Goal: Task Accomplishment & Management: Manage account settings

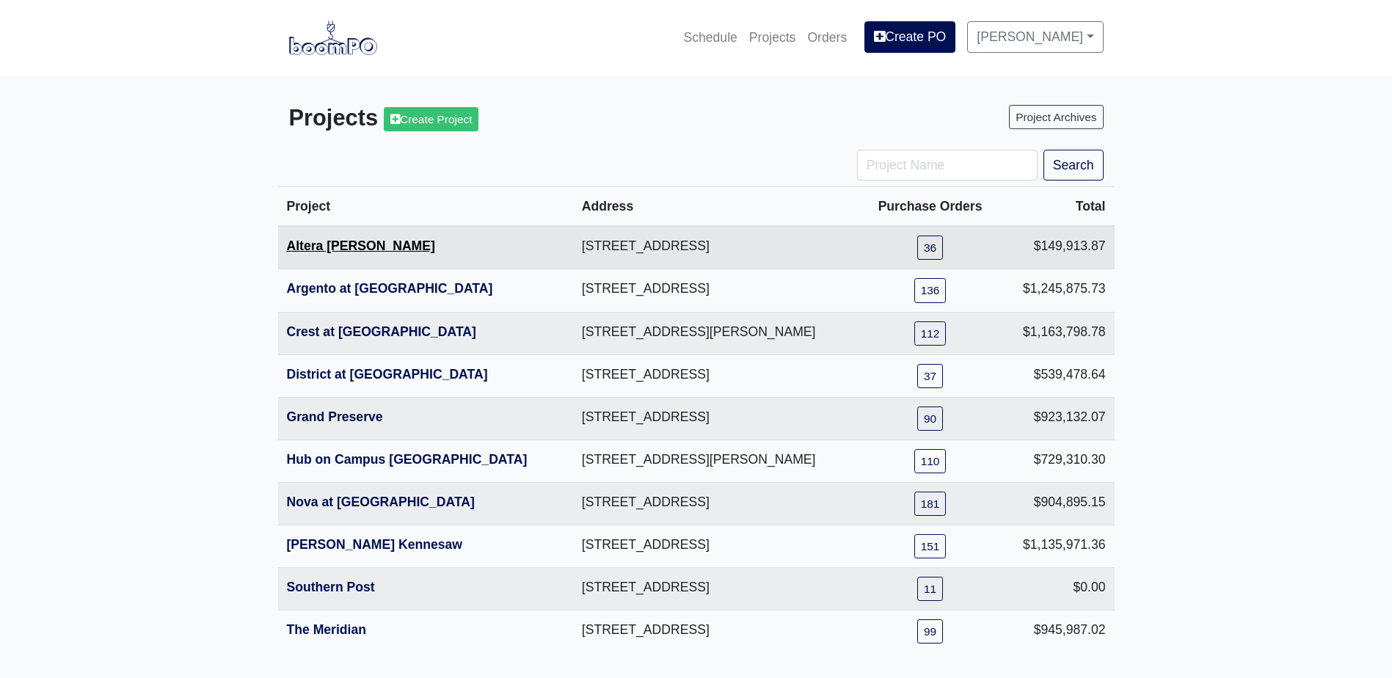
click at [334, 247] on link "Altera [PERSON_NAME]" at bounding box center [361, 245] width 148 height 15
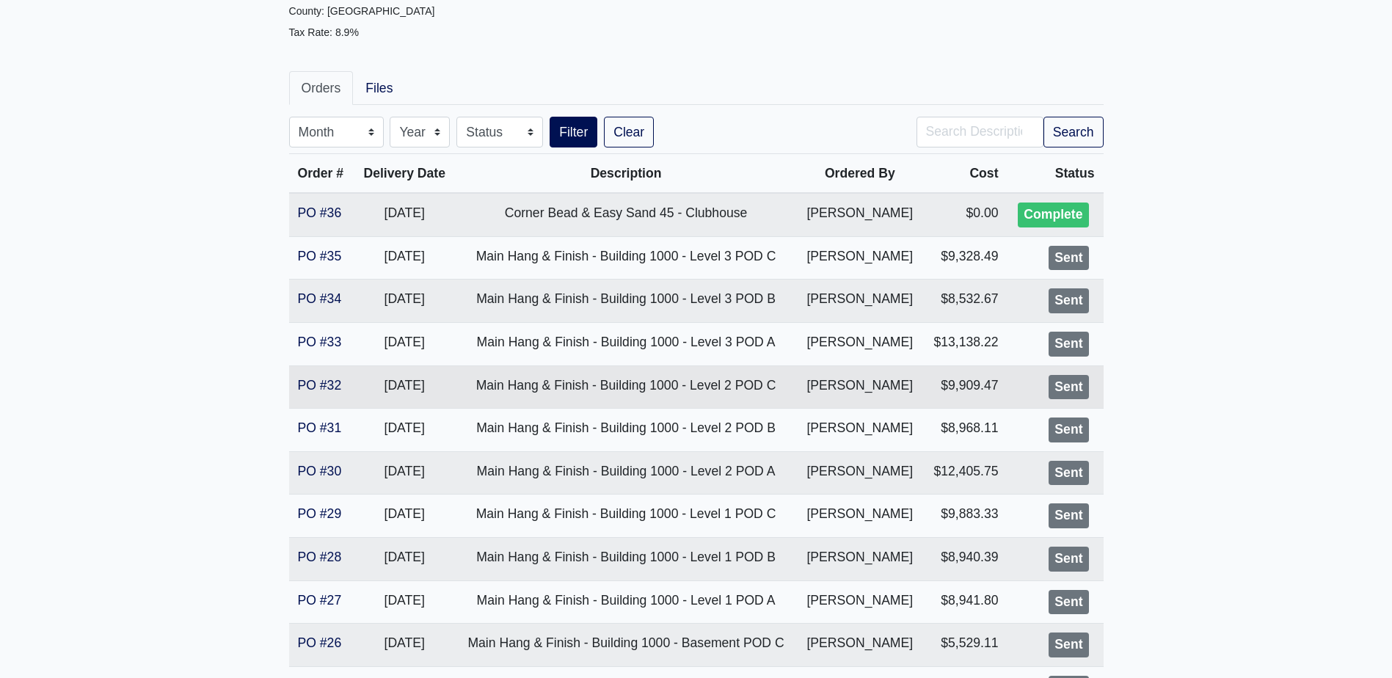
scroll to position [220, 0]
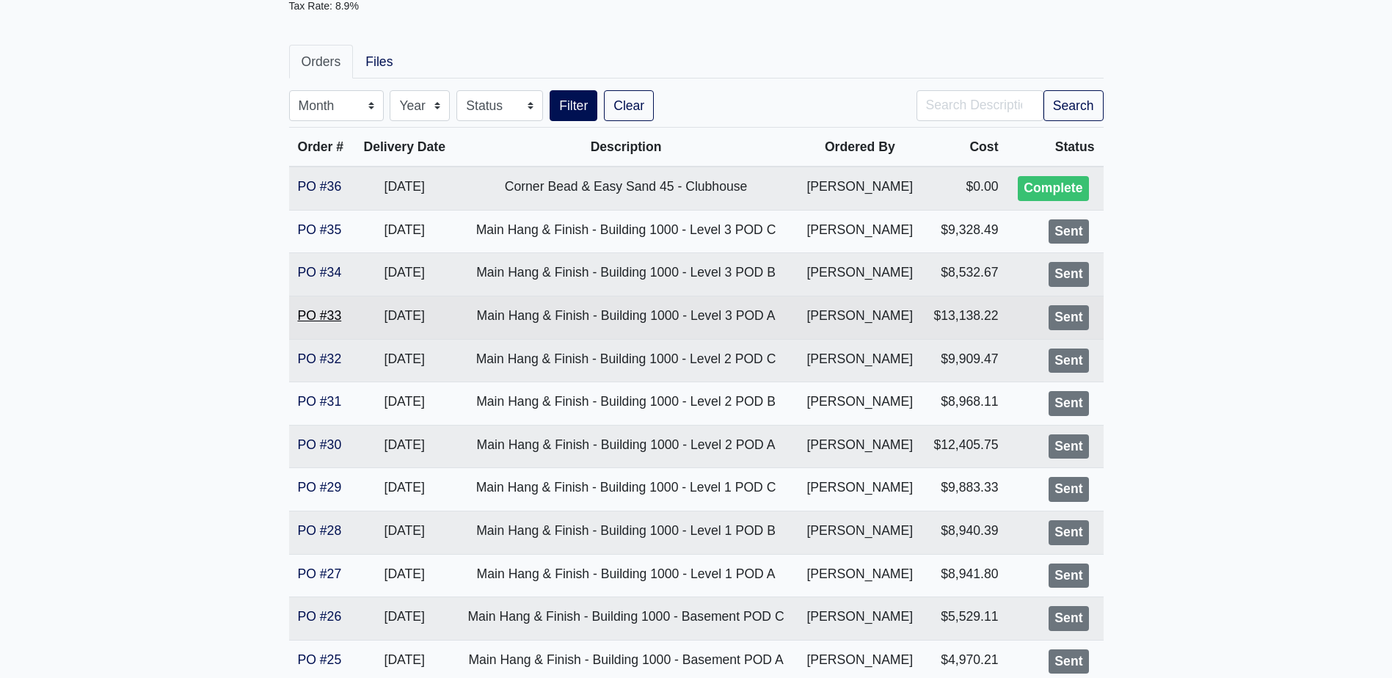
click at [330, 318] on link "PO #33" at bounding box center [320, 315] width 44 height 15
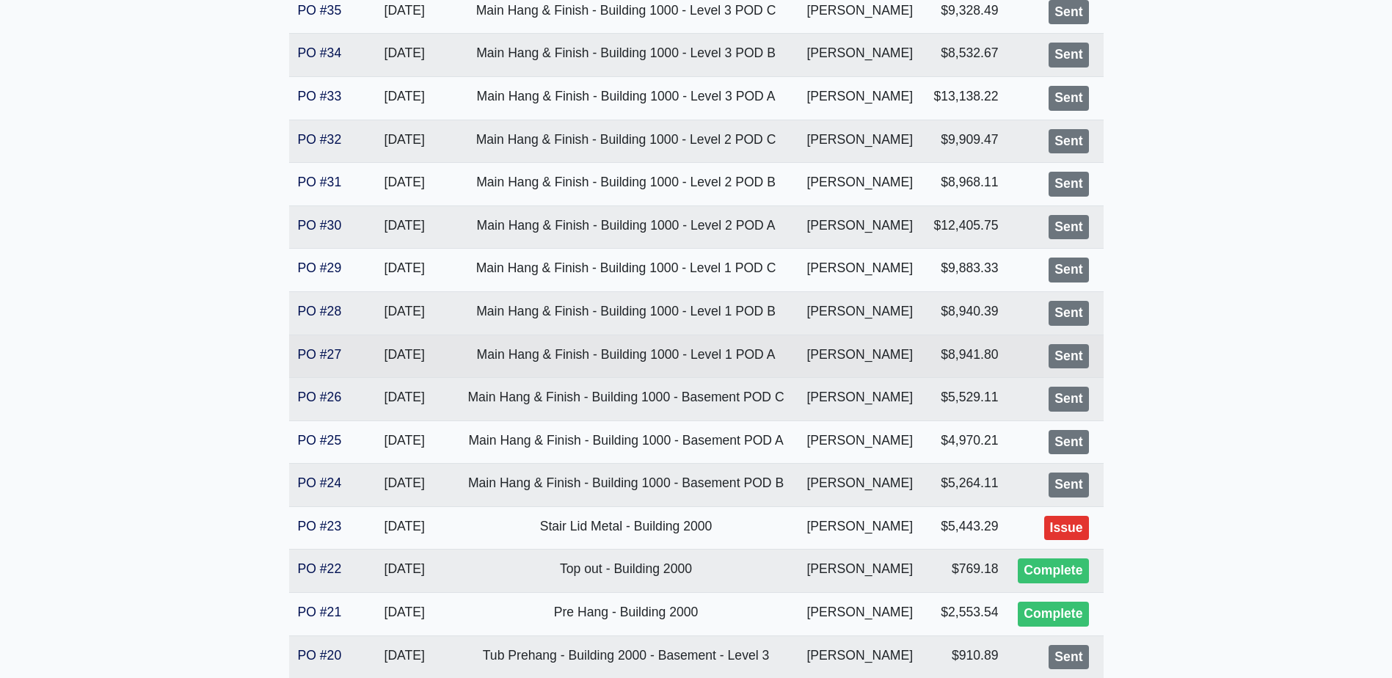
scroll to position [440, 0]
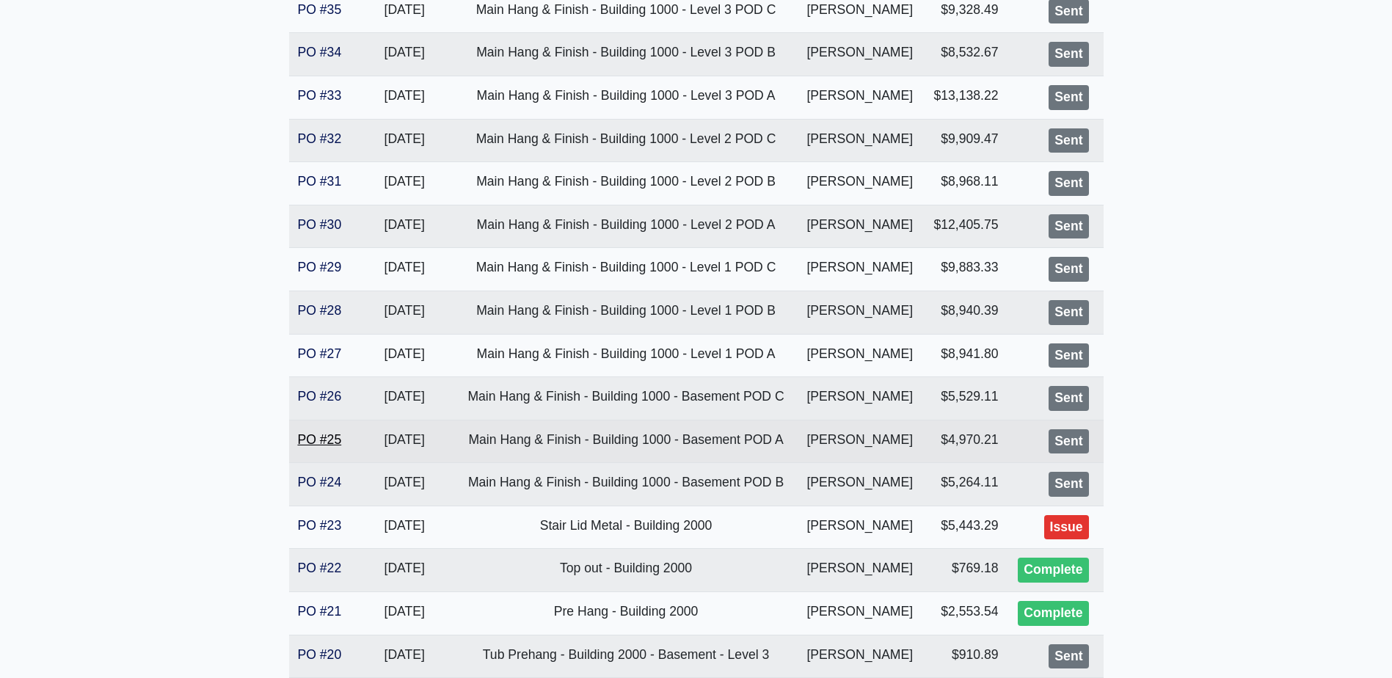
click at [307, 438] on link "PO #25" at bounding box center [320, 439] width 44 height 15
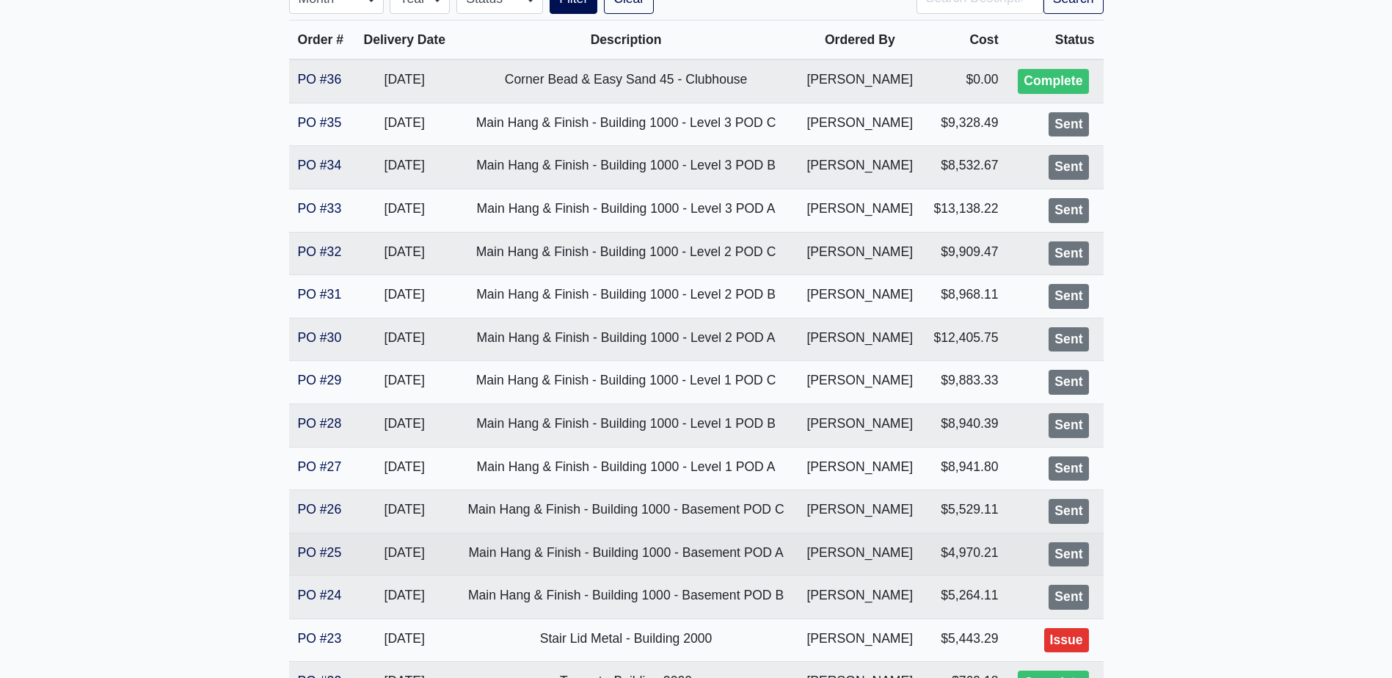
scroll to position [293, 0]
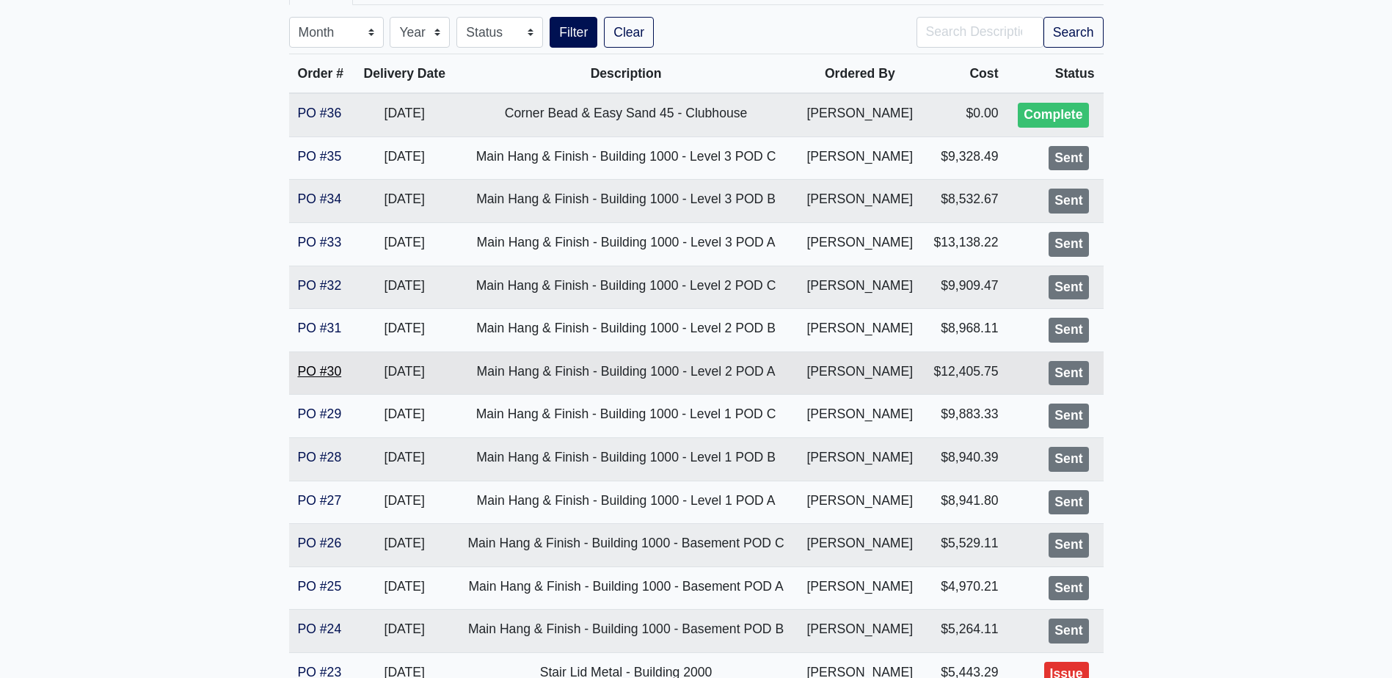
click at [332, 368] on link "PO #30" at bounding box center [320, 371] width 44 height 15
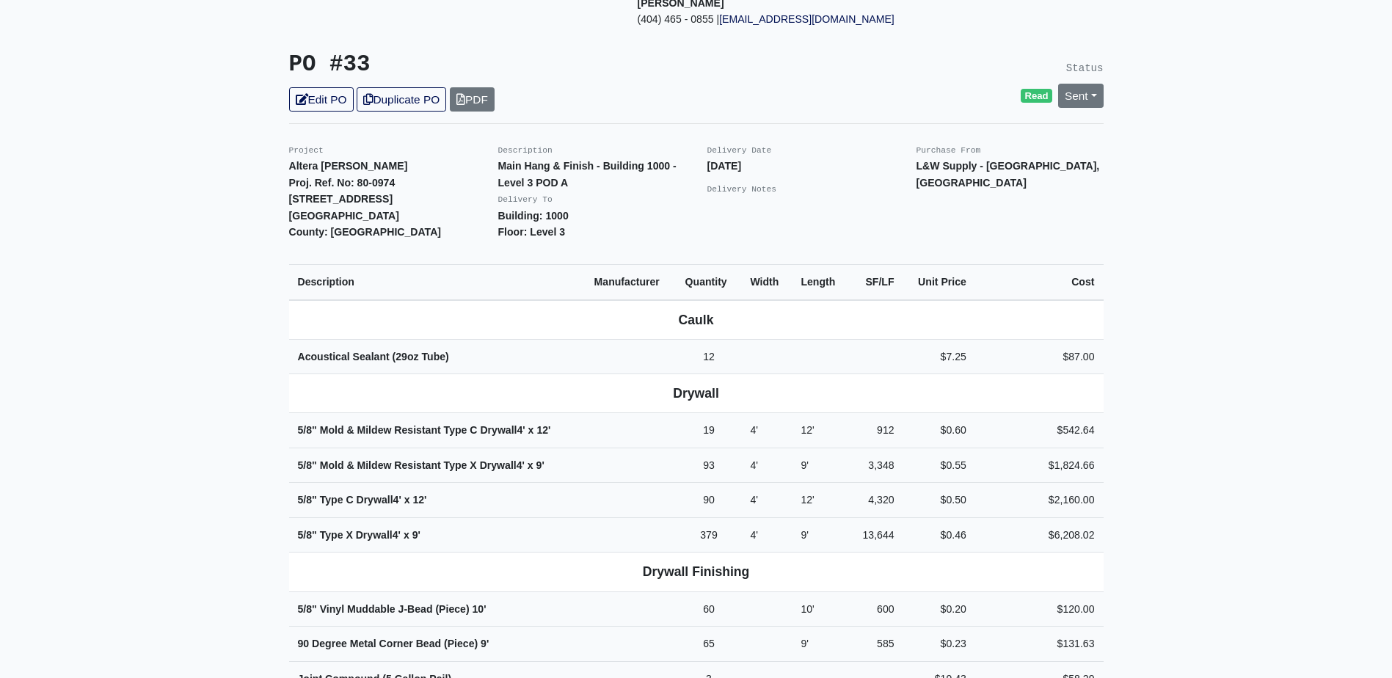
scroll to position [420, 0]
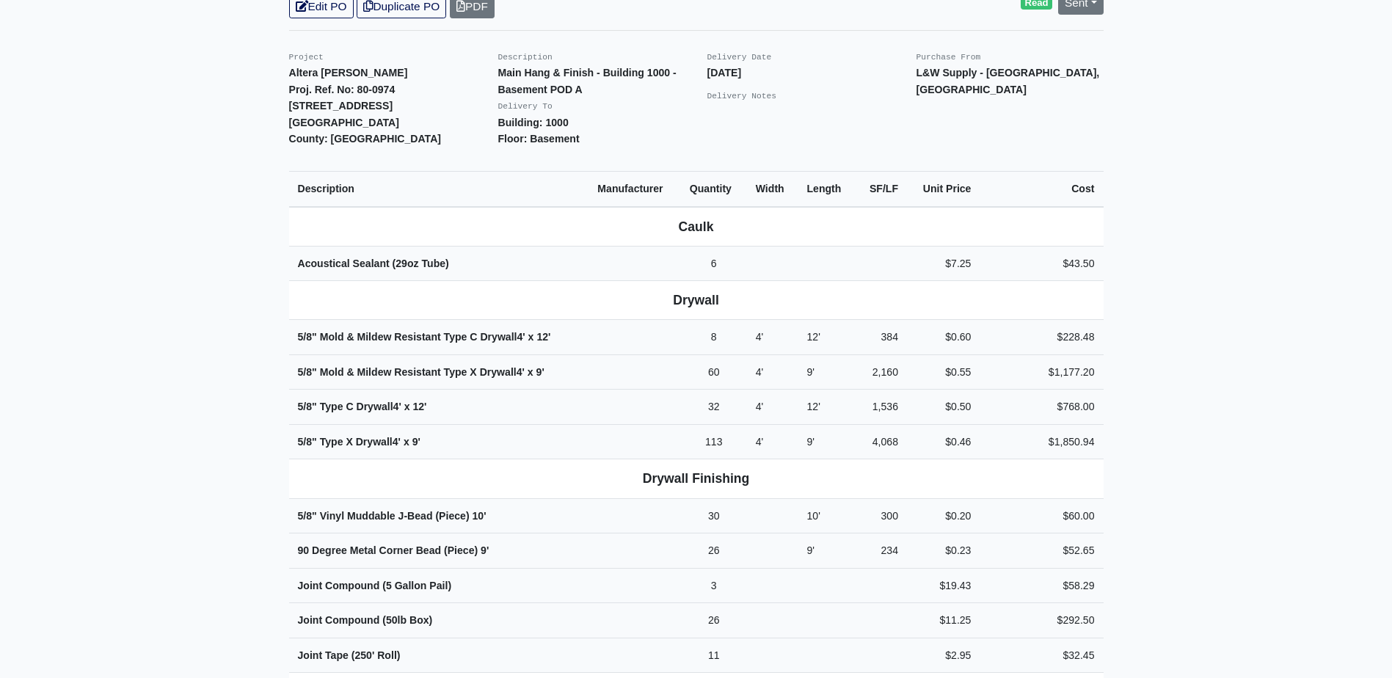
scroll to position [734, 0]
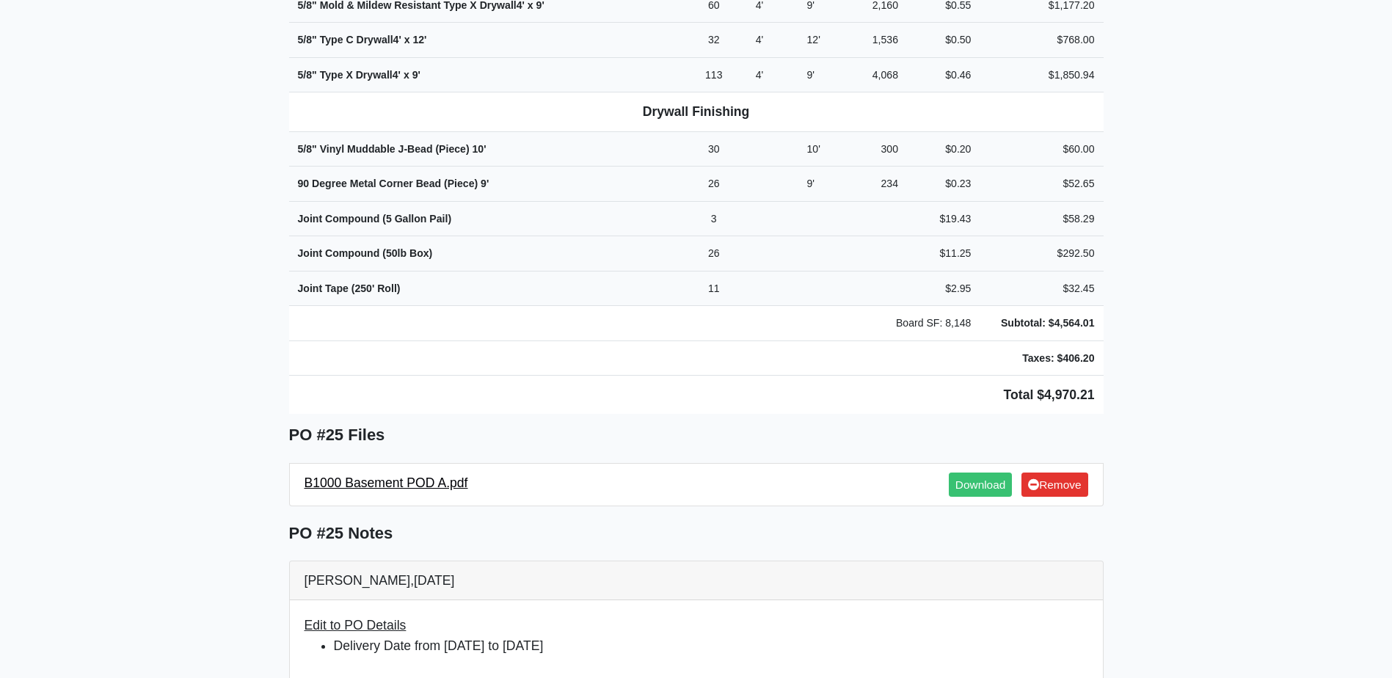
click at [347, 472] on span "B1000 Basement POD A.pdf" at bounding box center [386, 484] width 164 height 24
click at [376, 475] on link "B1000 Basement POD A.pdf" at bounding box center [386, 482] width 164 height 15
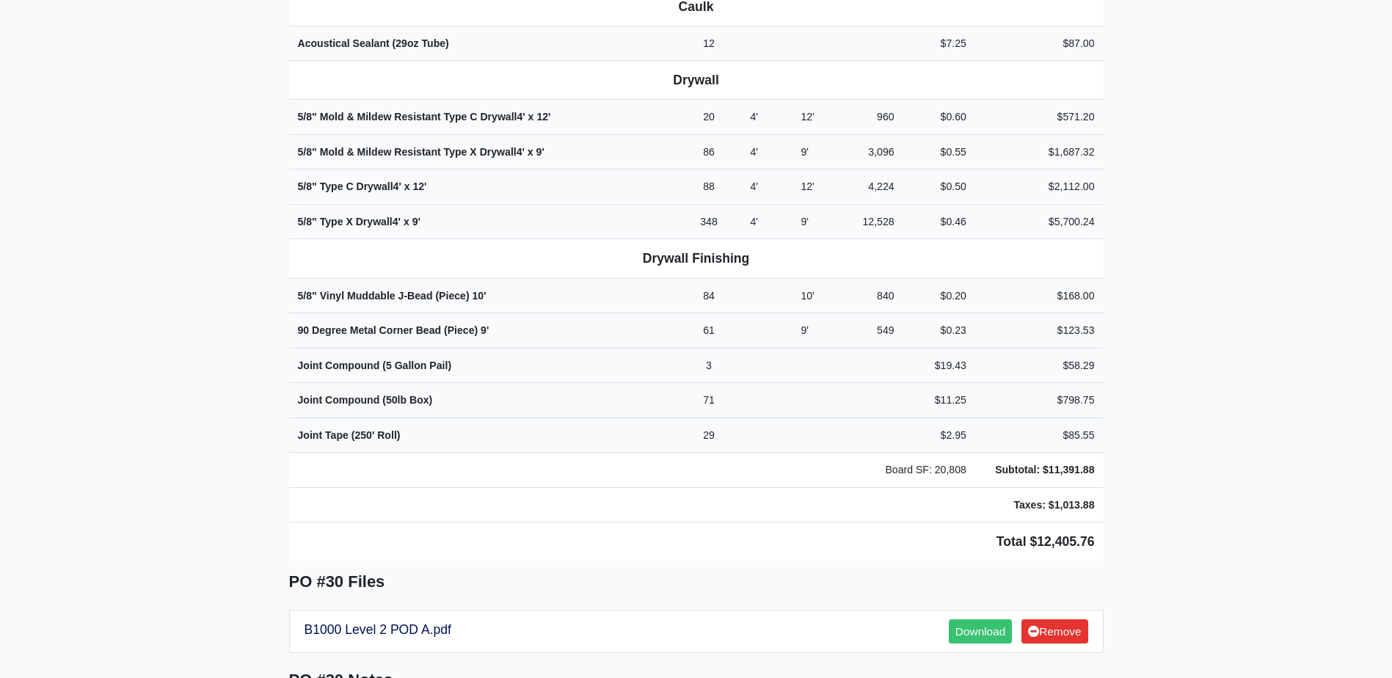
scroll to position [660, 0]
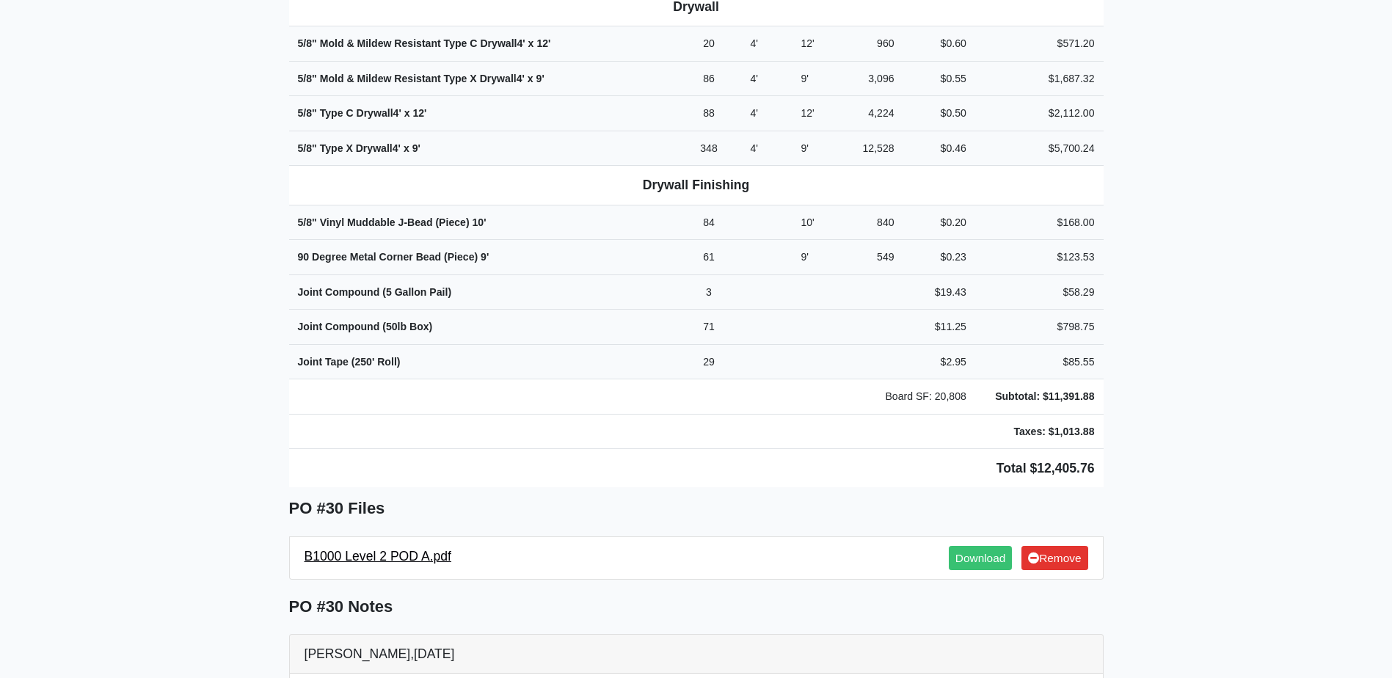
click at [389, 549] on link "B1000 Level 2 POD A.pdf" at bounding box center [377, 556] width 147 height 15
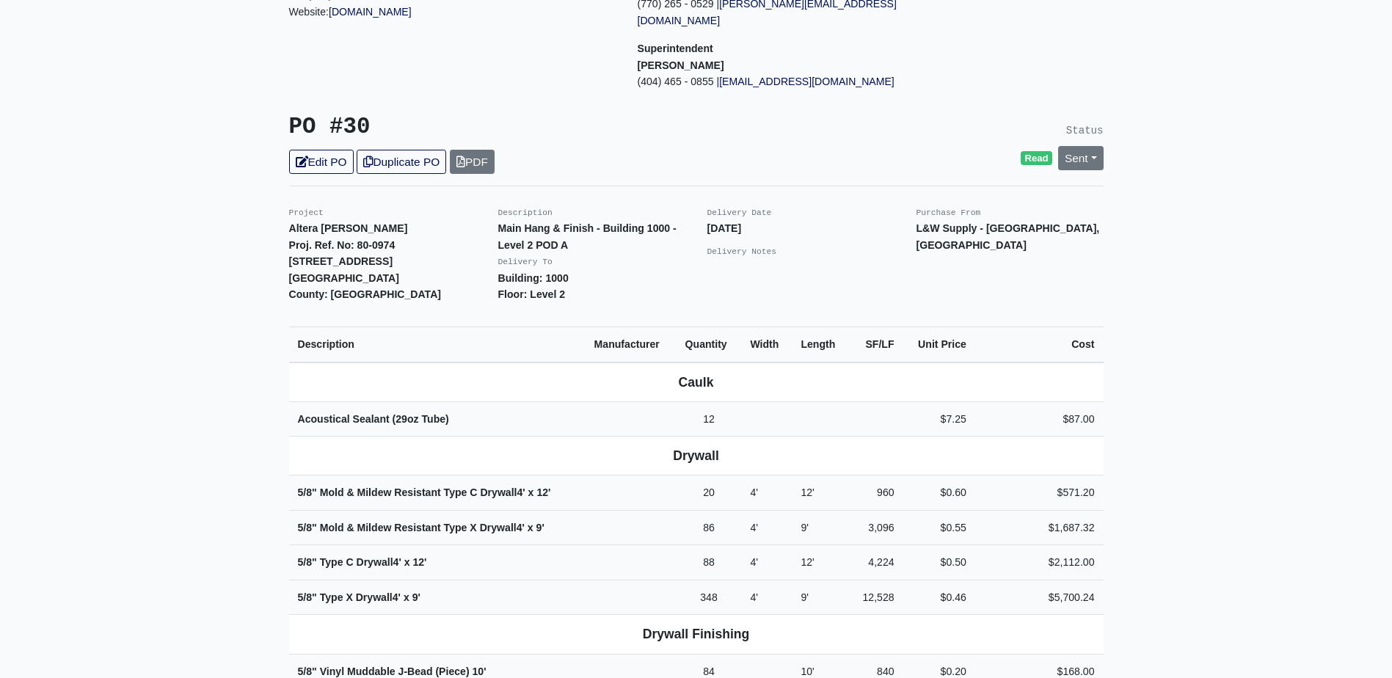
scroll to position [147, 0]
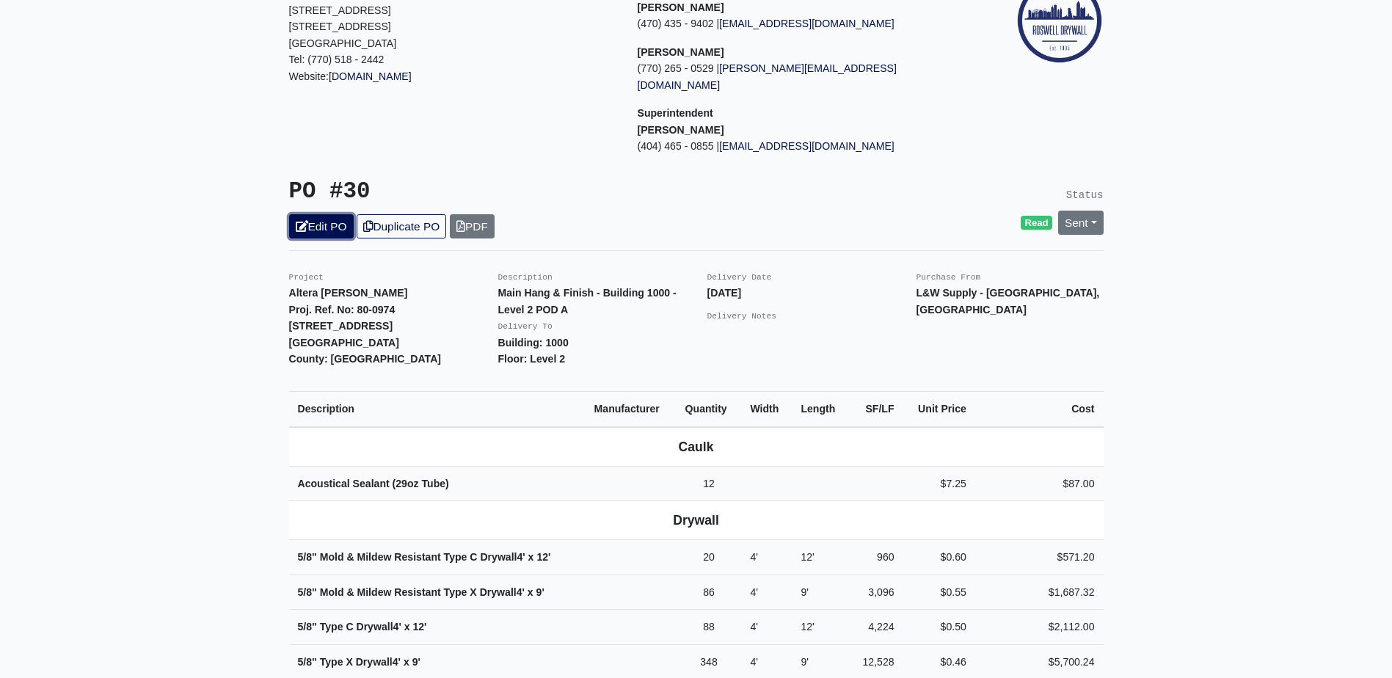
click at [310, 221] on link "Edit PO" at bounding box center [321, 226] width 65 height 24
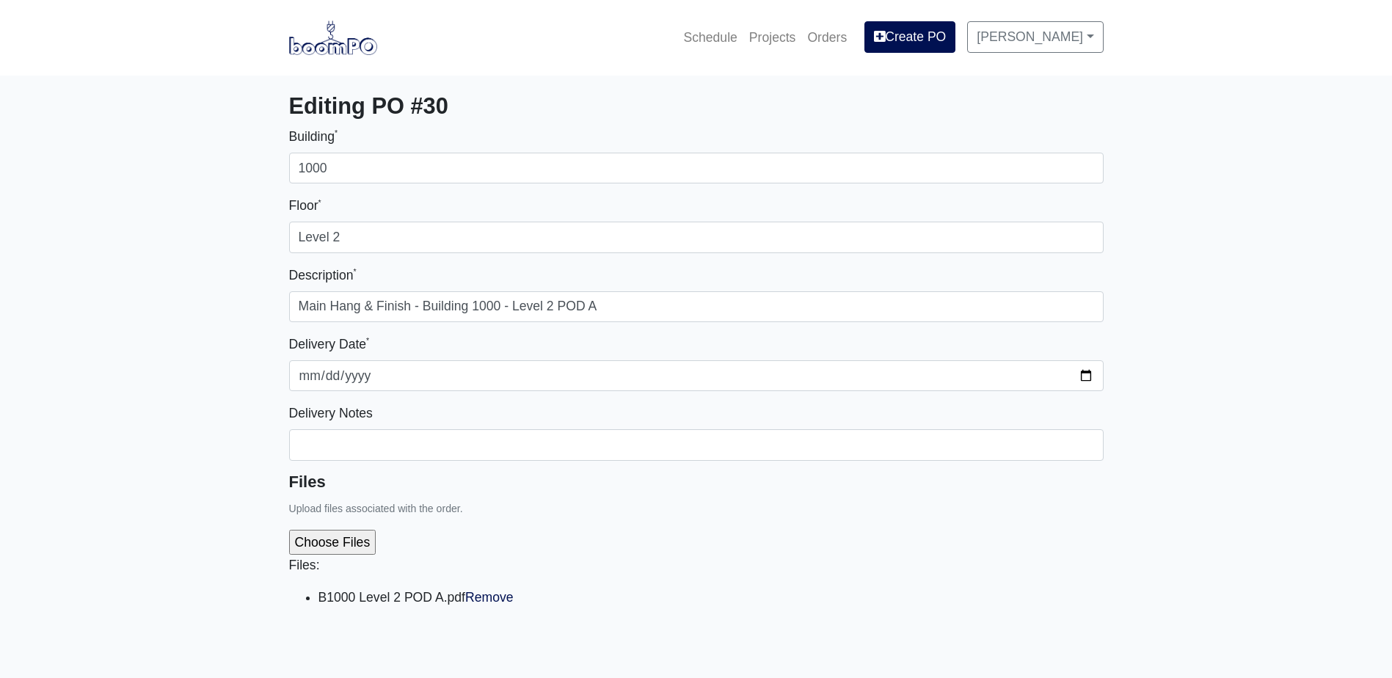
select select
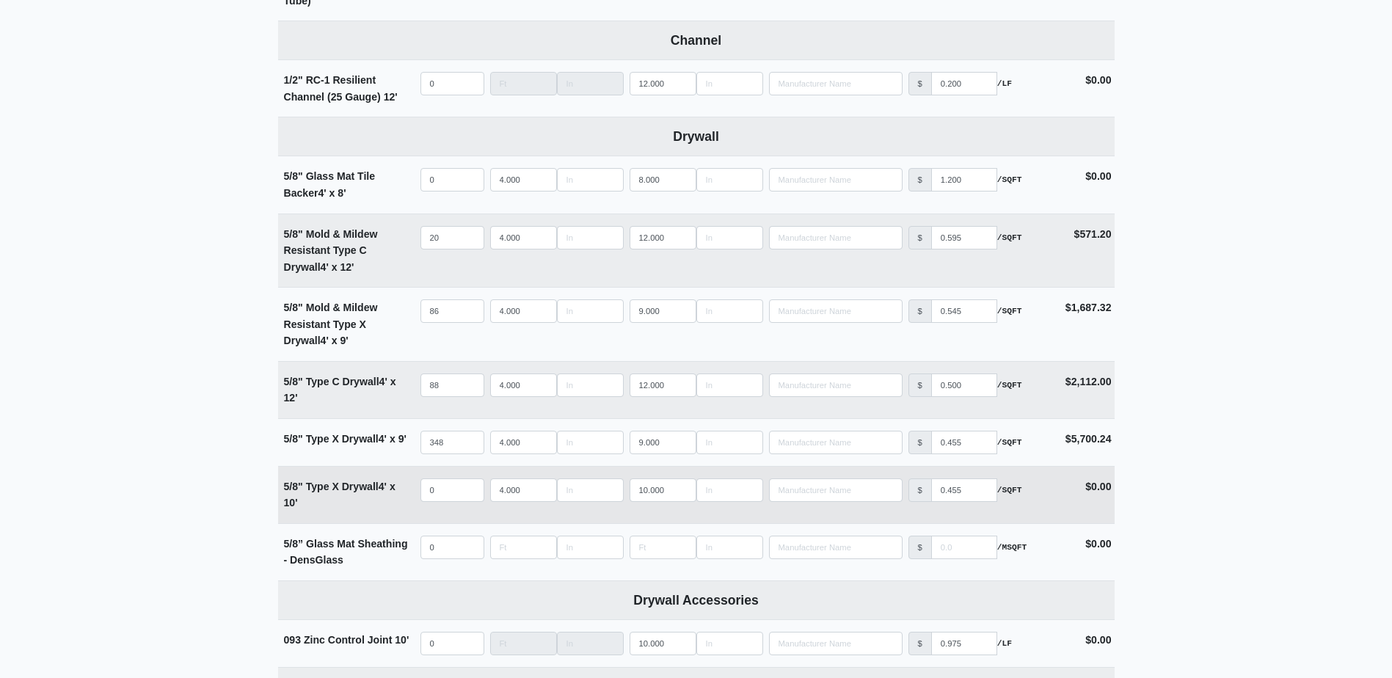
scroll to position [807, 0]
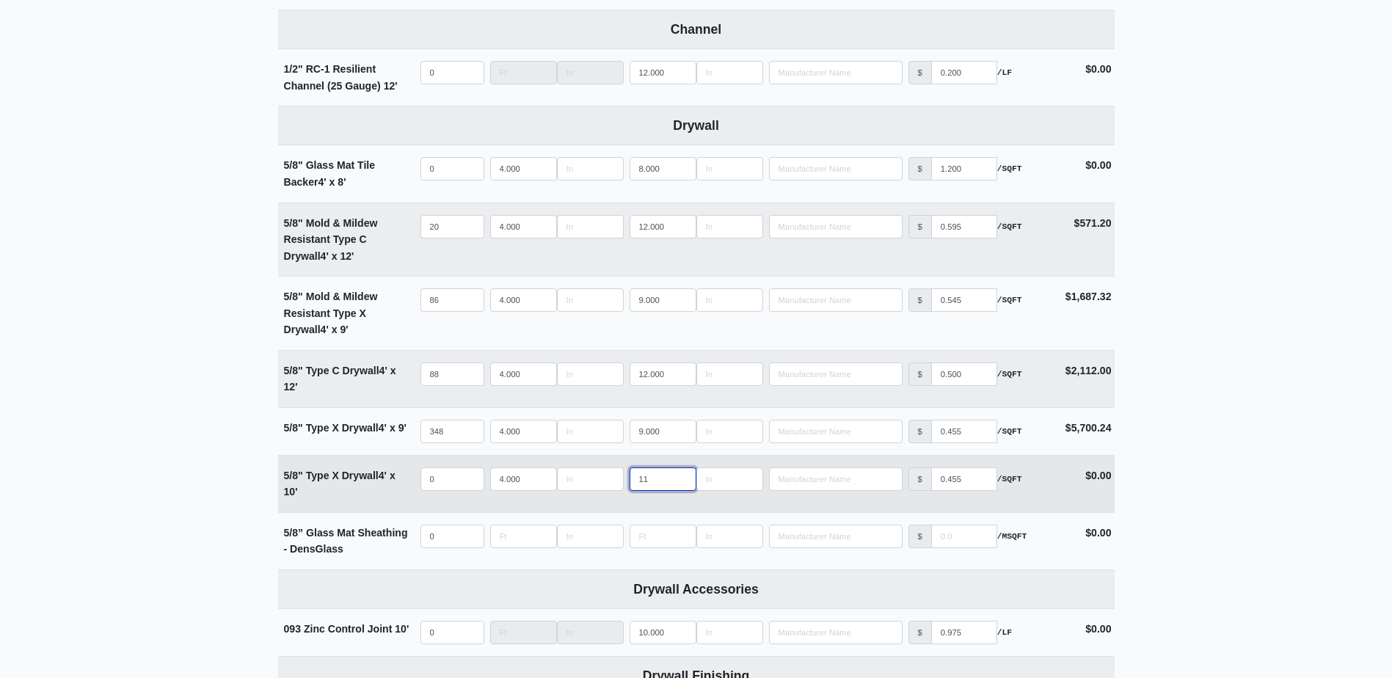
click at [681, 476] on input "11" at bounding box center [662, 478] width 67 height 23
type input "12"
click at [681, 476] on input "12" at bounding box center [662, 478] width 67 height 23
click at [443, 482] on input "quantity" at bounding box center [452, 478] width 64 height 23
type input "8"
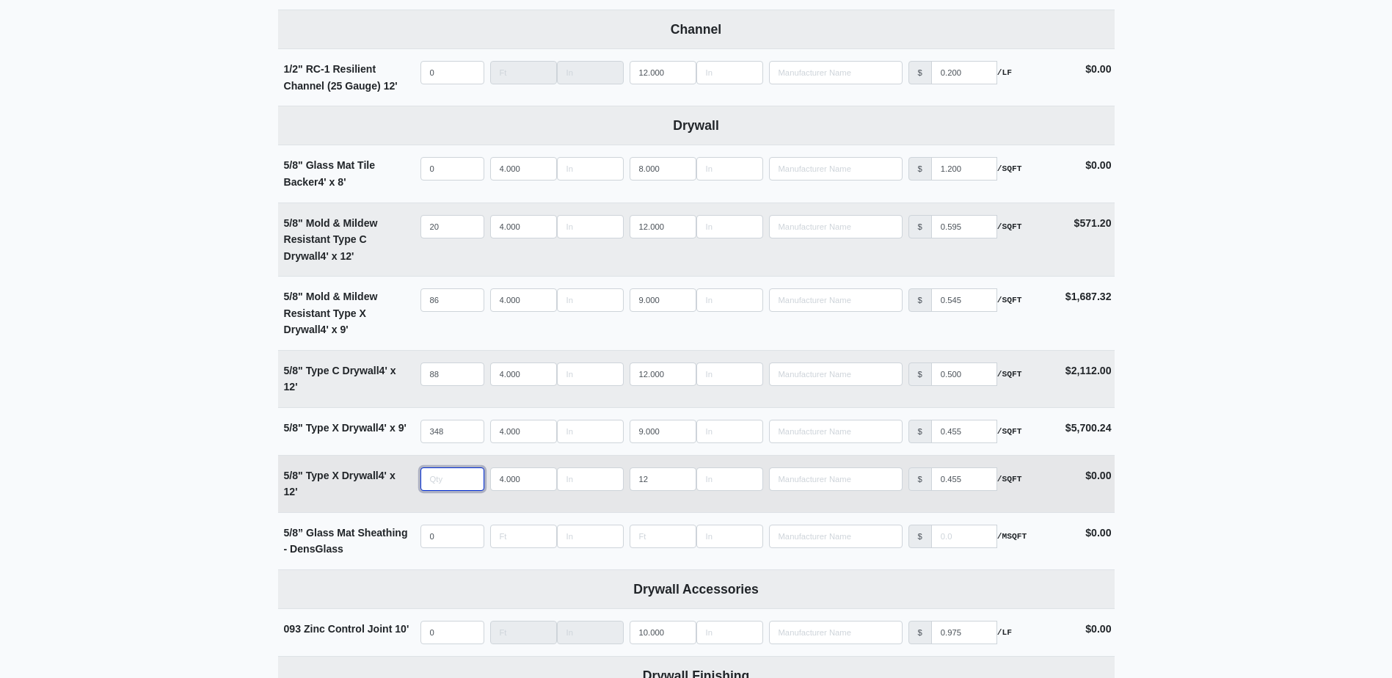
select select
type input "8"
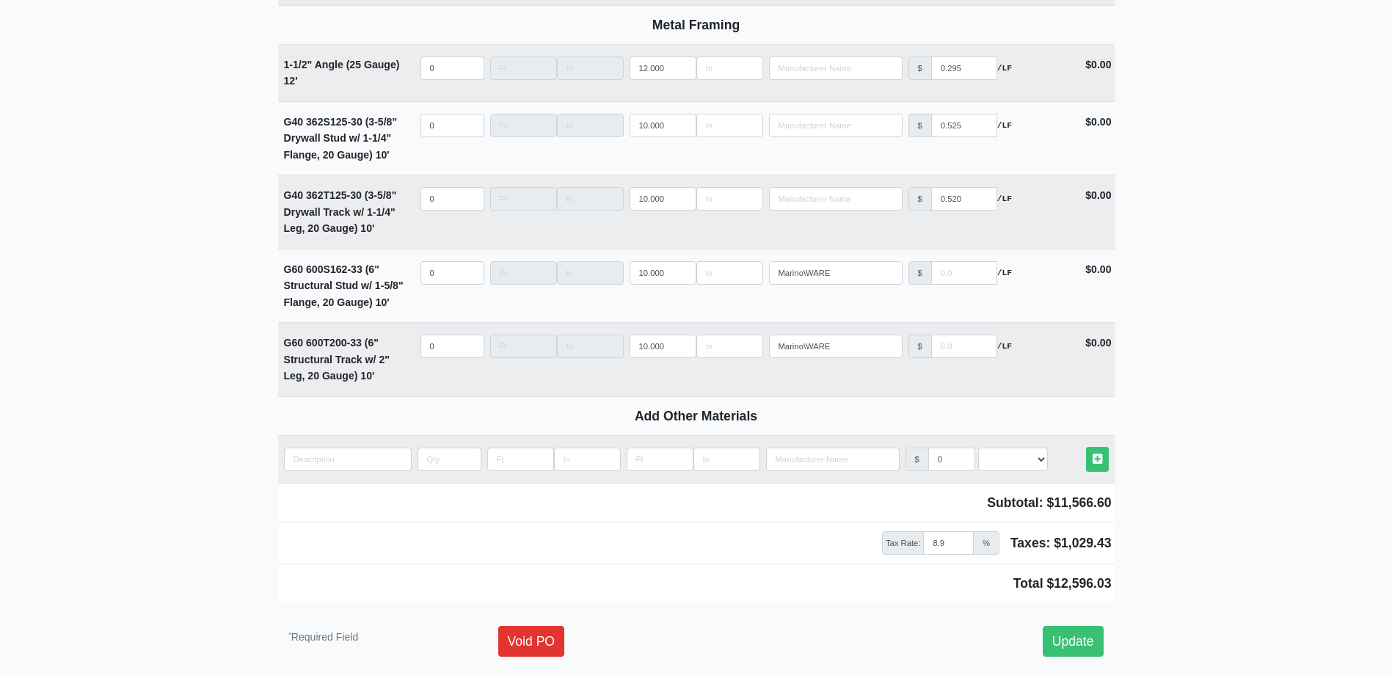
scroll to position [2080, 0]
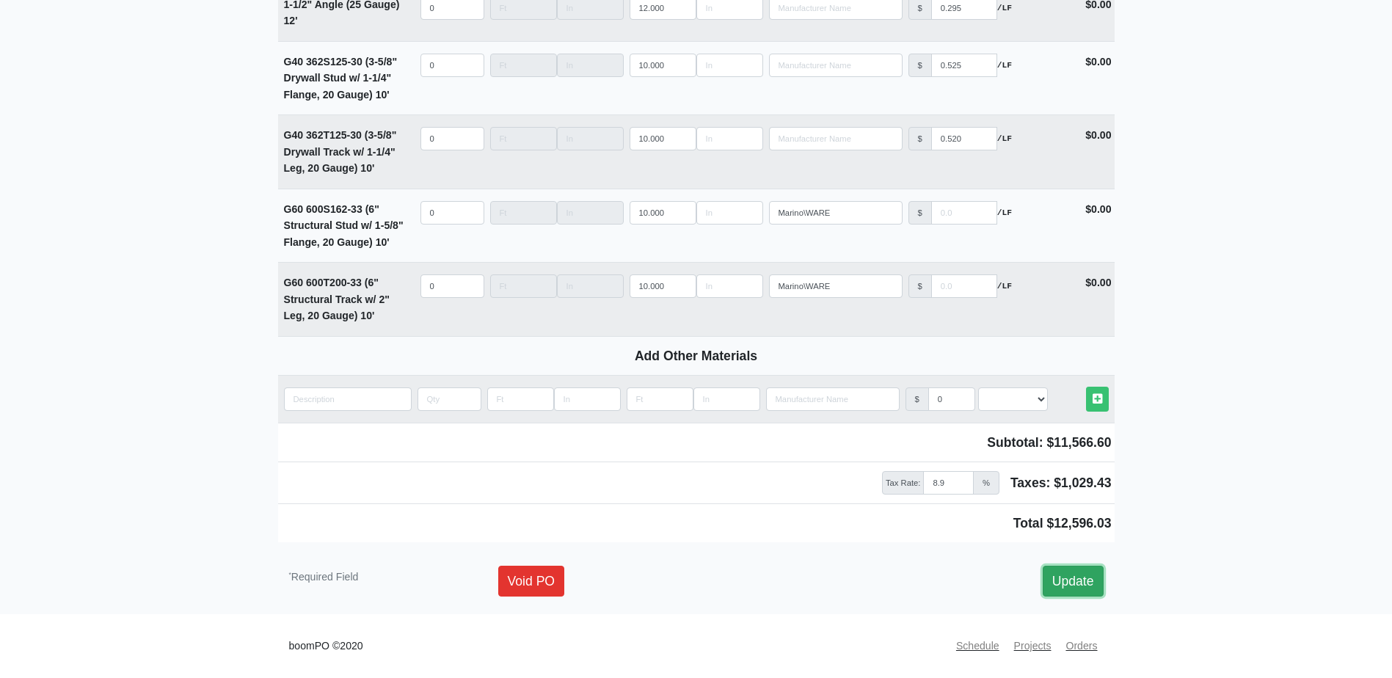
click at [1093, 592] on link "Update" at bounding box center [1072, 581] width 61 height 31
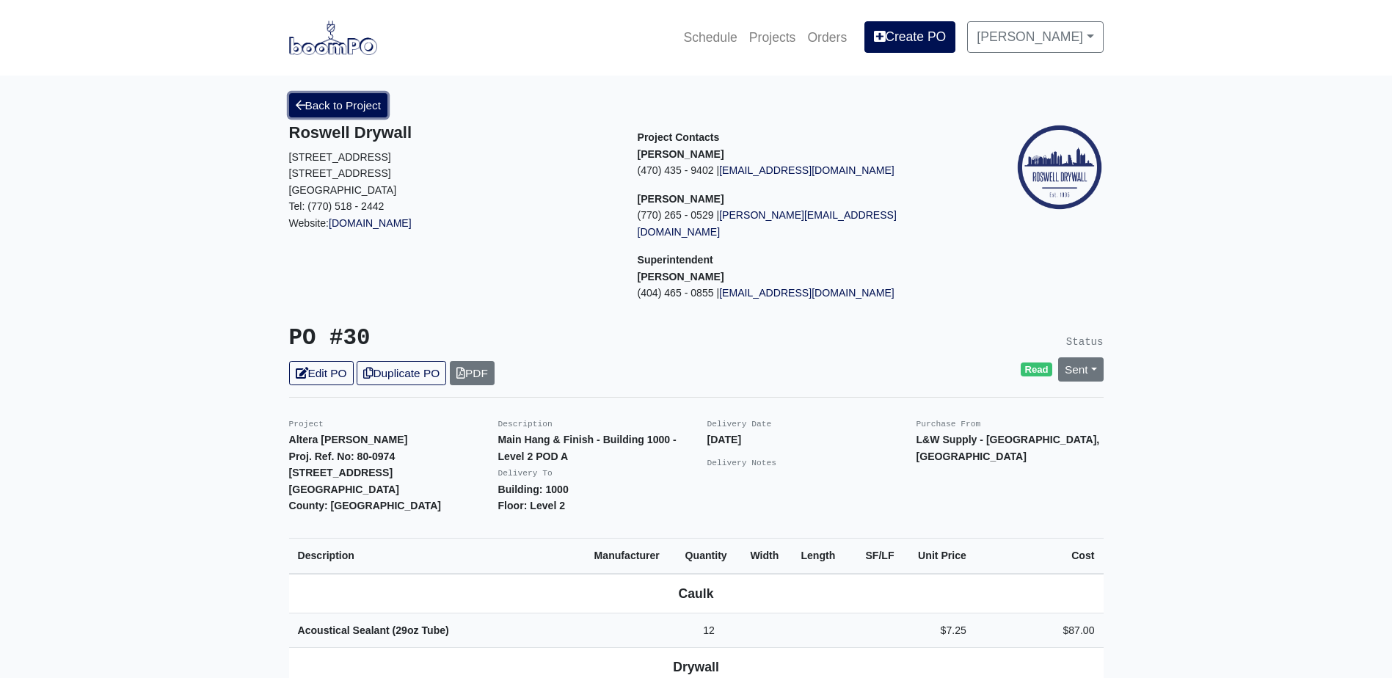
click at [350, 102] on link "Back to Project" at bounding box center [338, 105] width 99 height 24
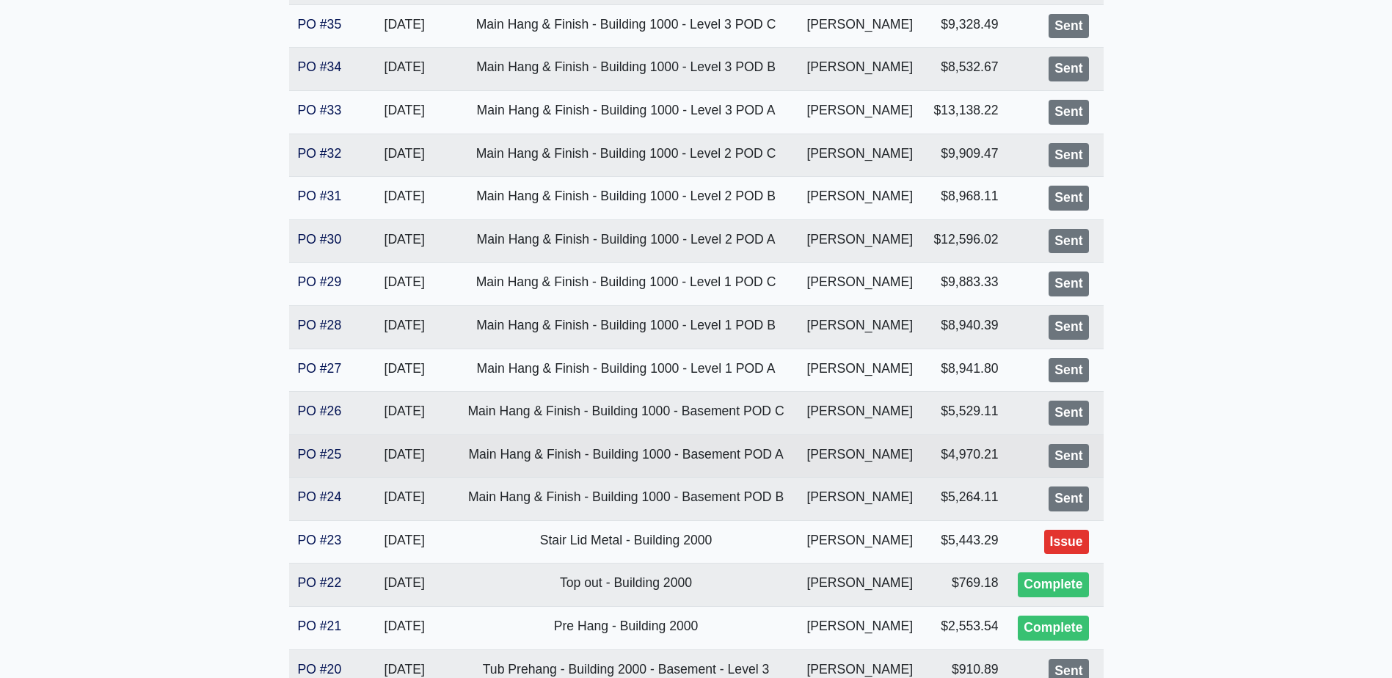
scroll to position [440, 0]
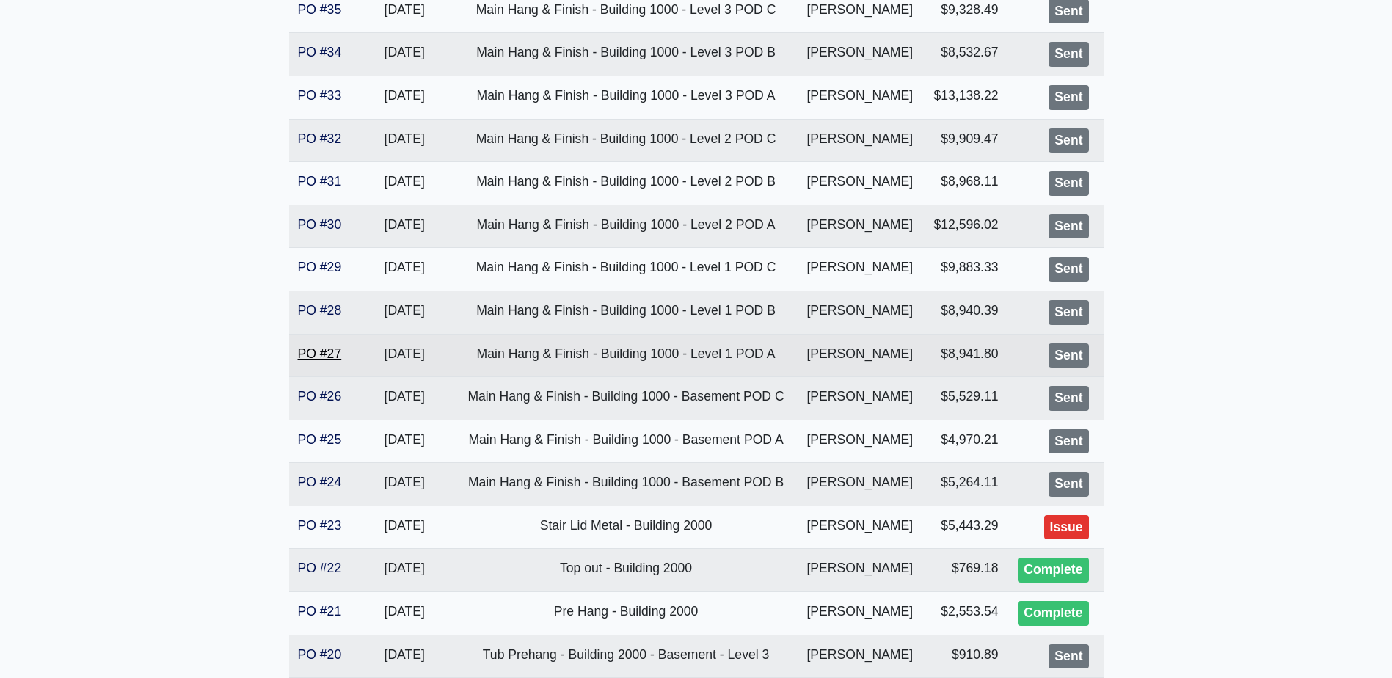
click at [323, 350] on link "PO #27" at bounding box center [320, 353] width 44 height 15
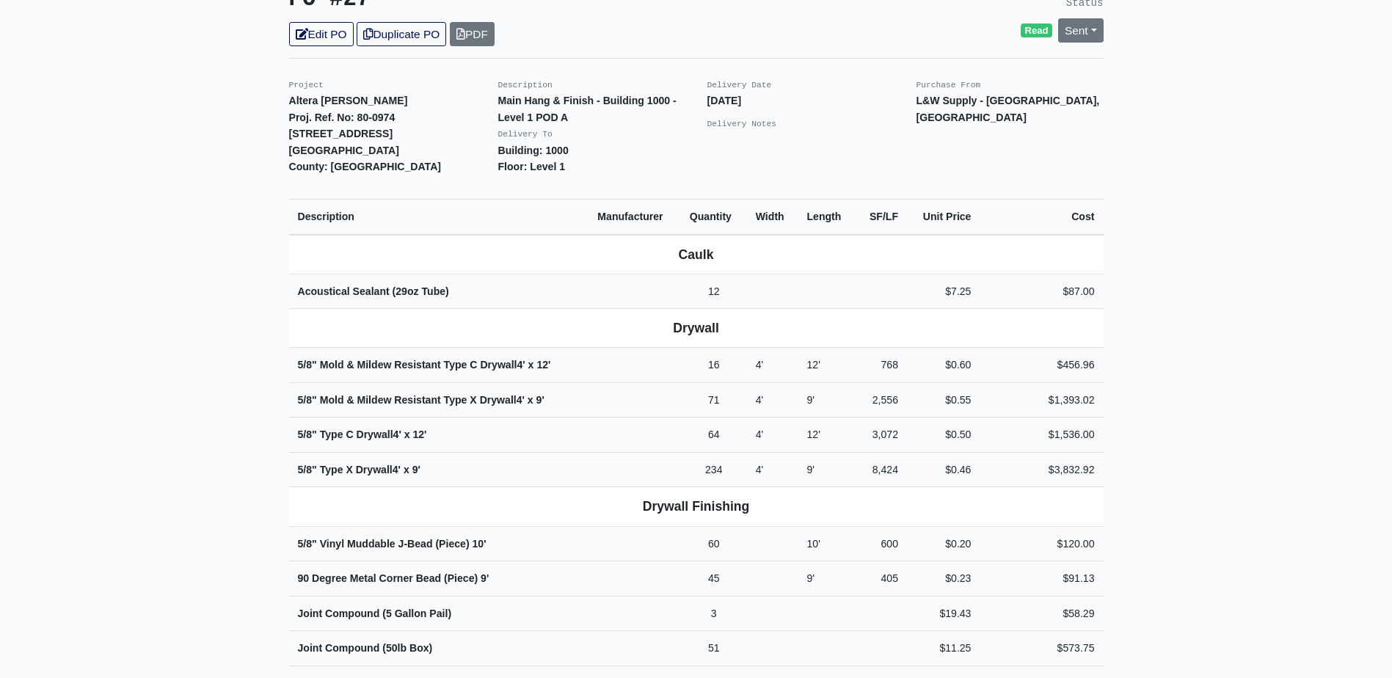
scroll to position [220, 0]
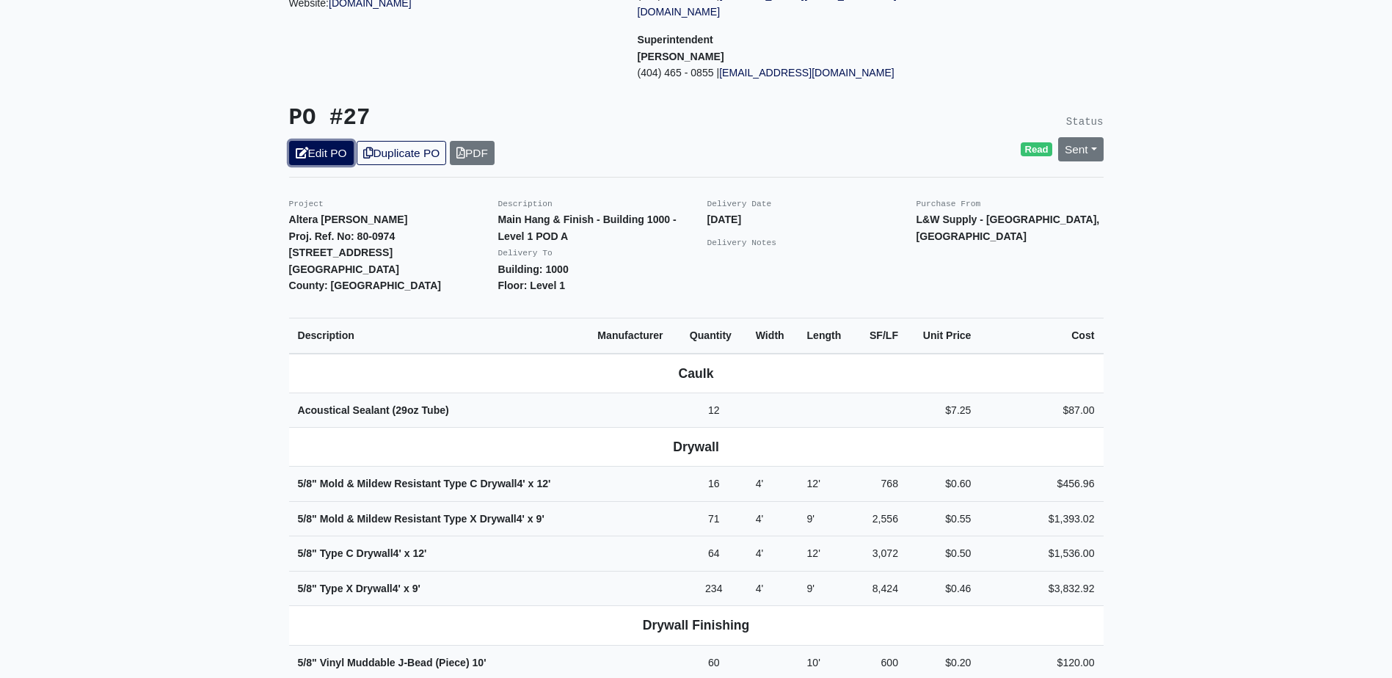
click at [334, 141] on link "Edit PO" at bounding box center [321, 153] width 65 height 24
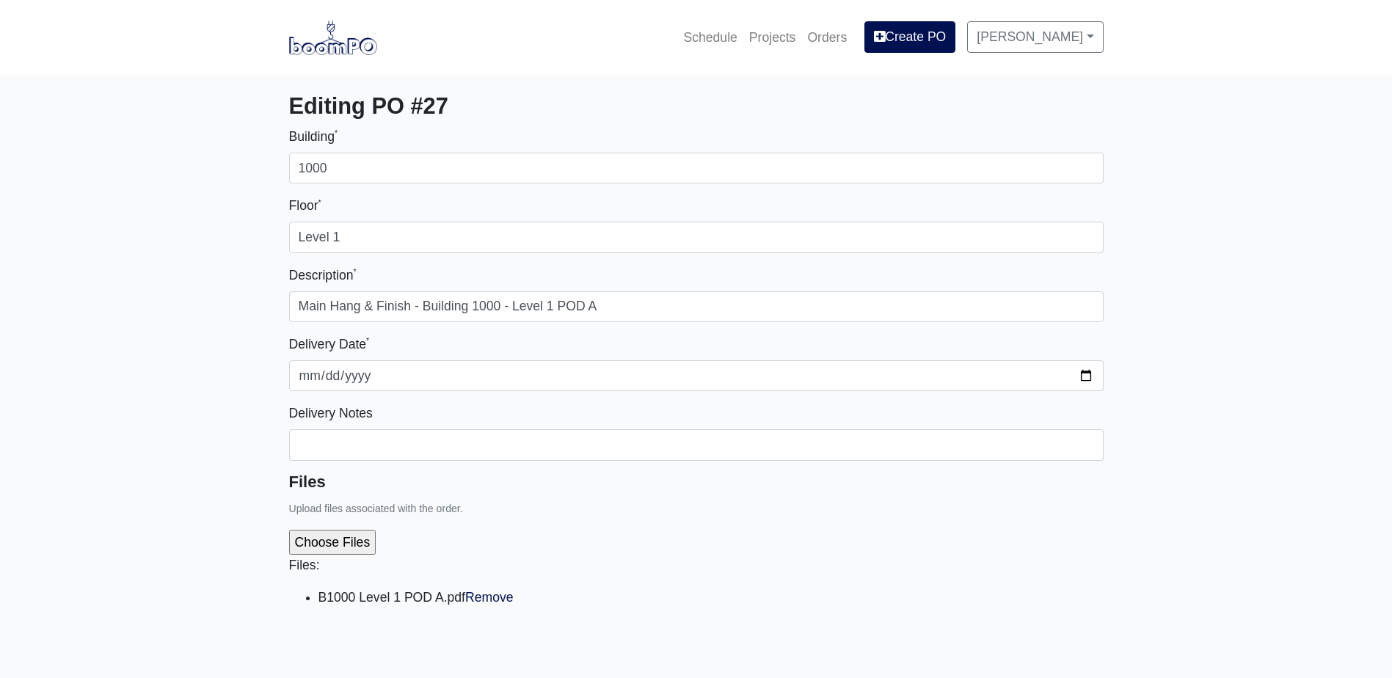
select select
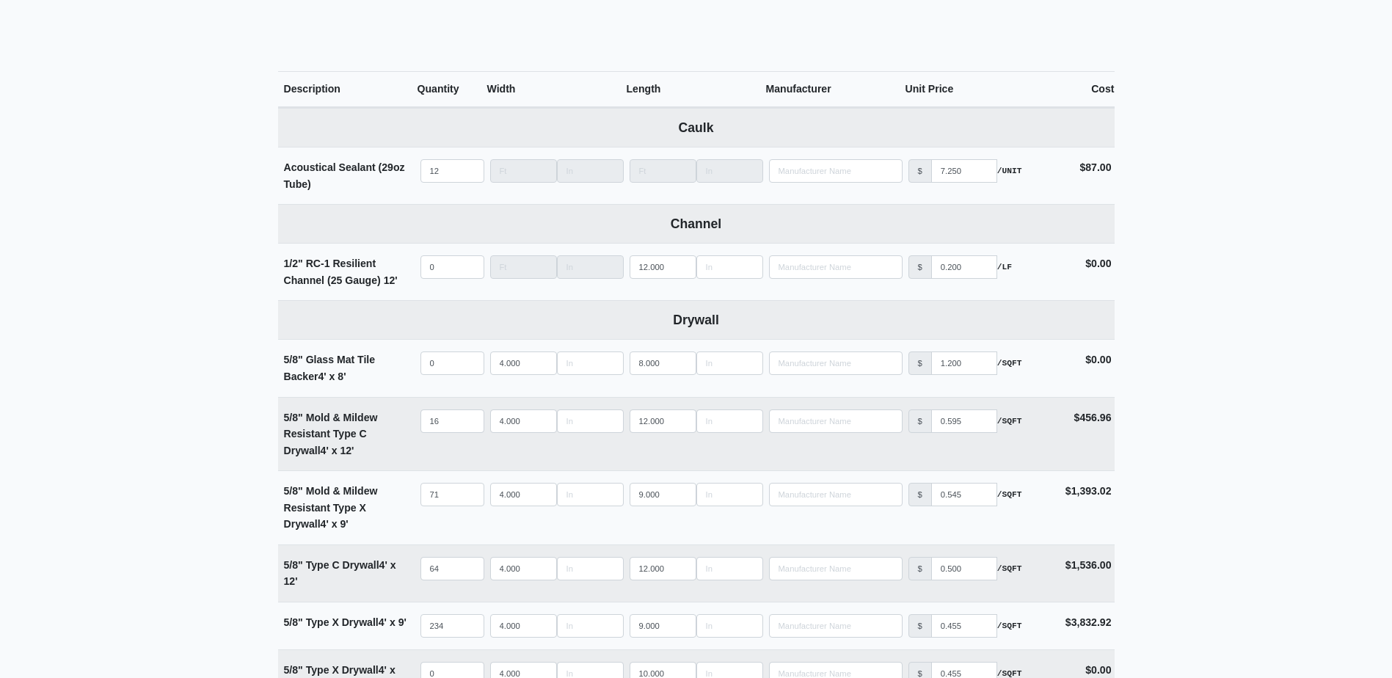
scroll to position [807, 0]
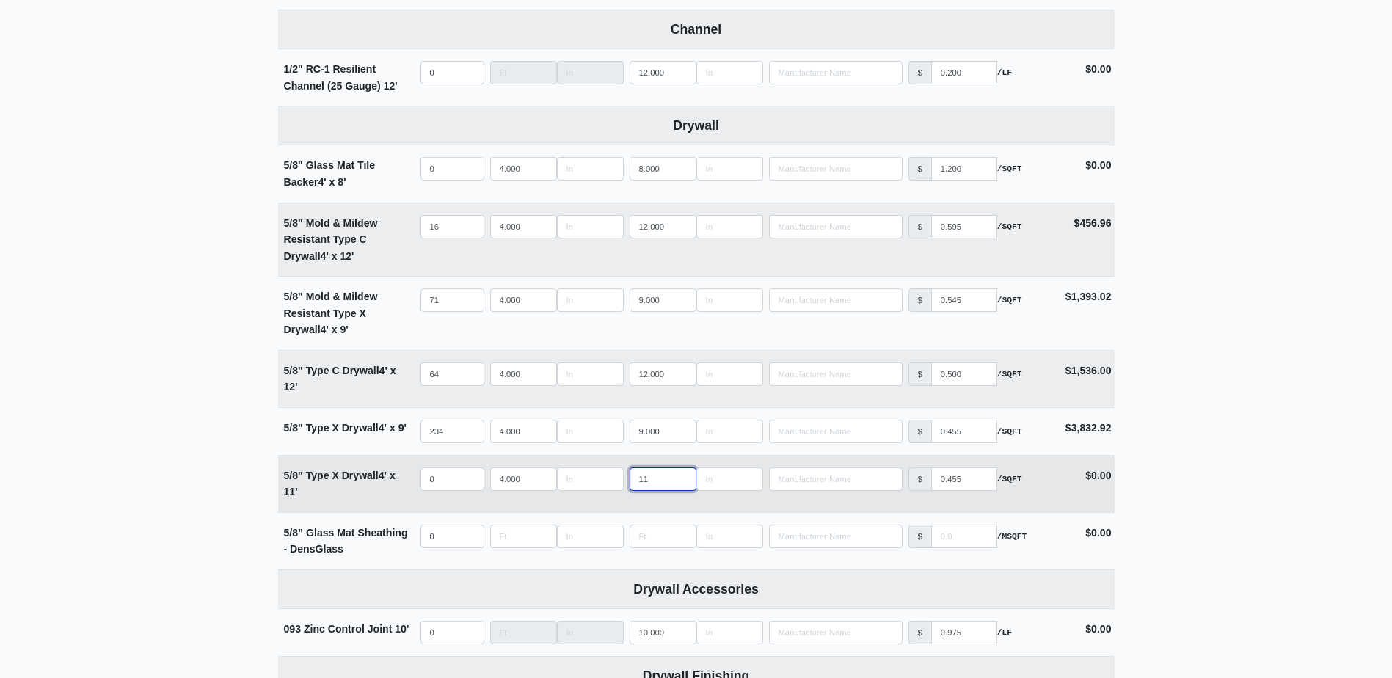
click at [680, 476] on input "11" at bounding box center [662, 478] width 67 height 23
type input "12"
click at [680, 476] on input "12" at bounding box center [662, 478] width 67 height 23
click at [464, 475] on input "quantity" at bounding box center [452, 478] width 64 height 23
type input "1"
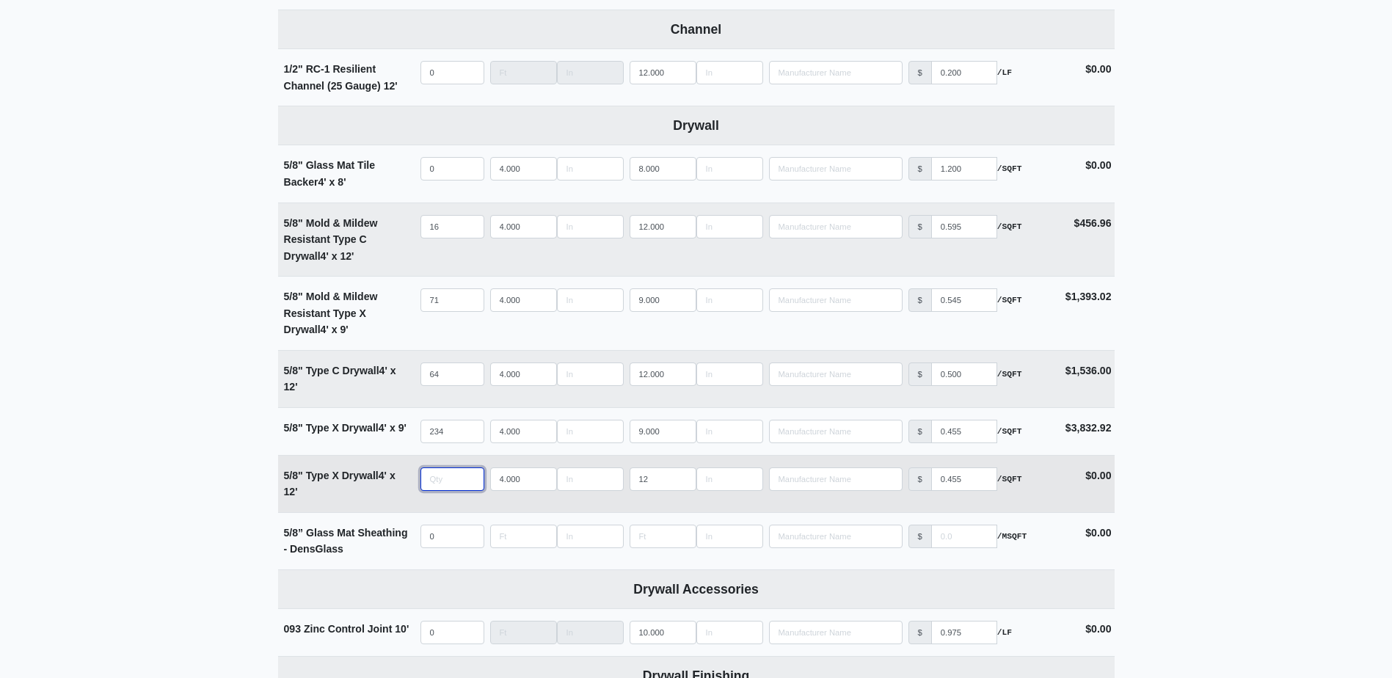
select select
type input "10"
select select
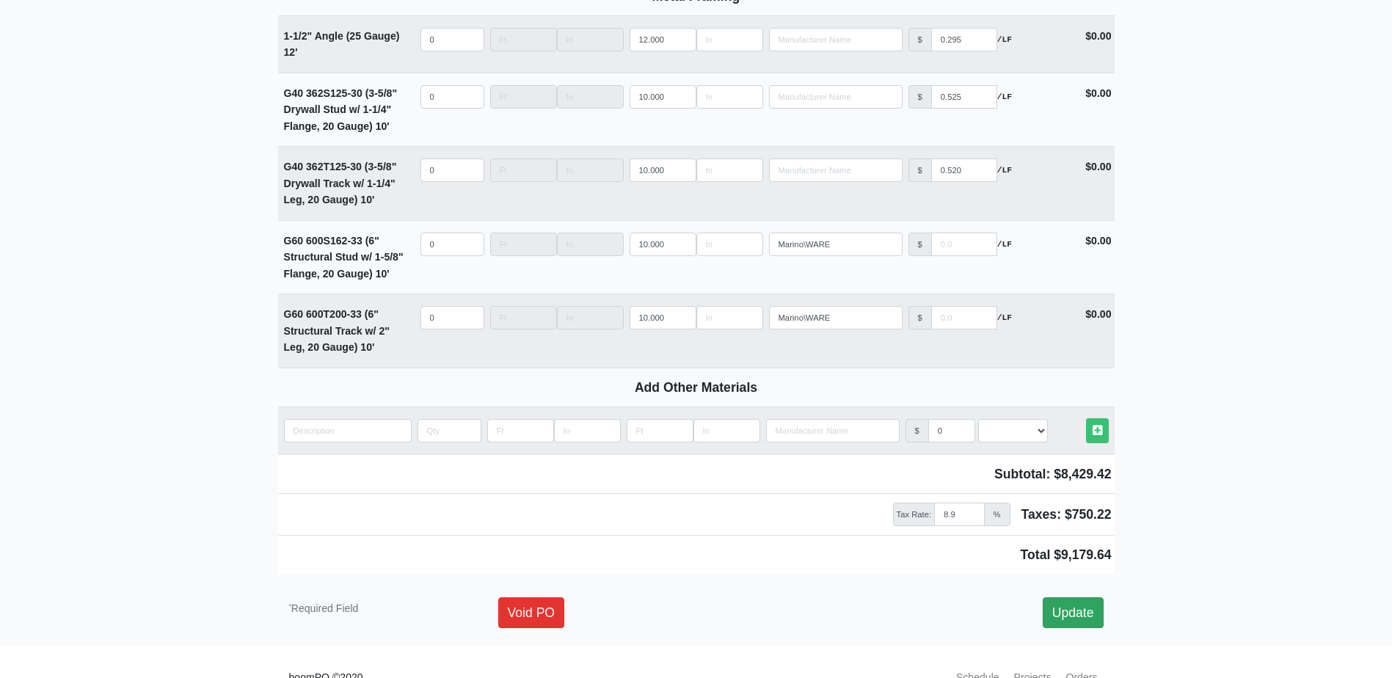
scroll to position [2080, 0]
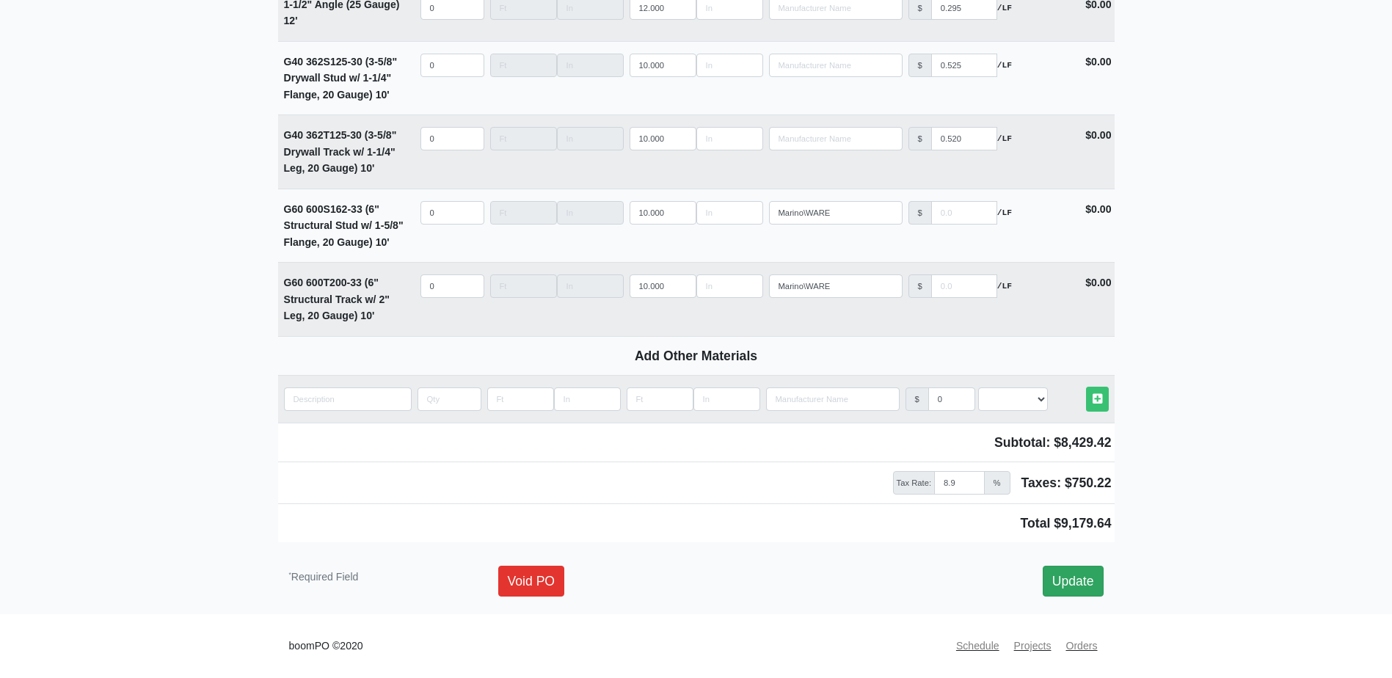
type input "10"
click at [1071, 579] on link "Update" at bounding box center [1072, 581] width 61 height 31
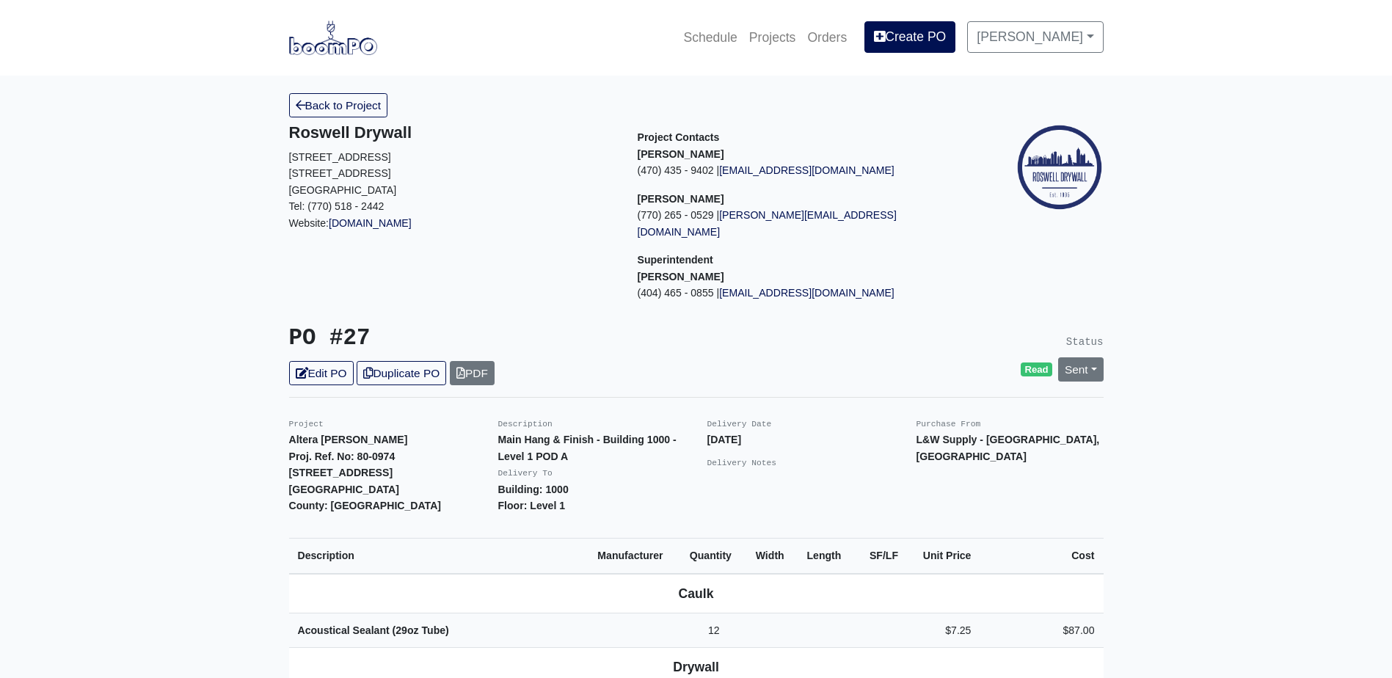
click at [347, 111] on link "Back to Project" at bounding box center [338, 105] width 99 height 24
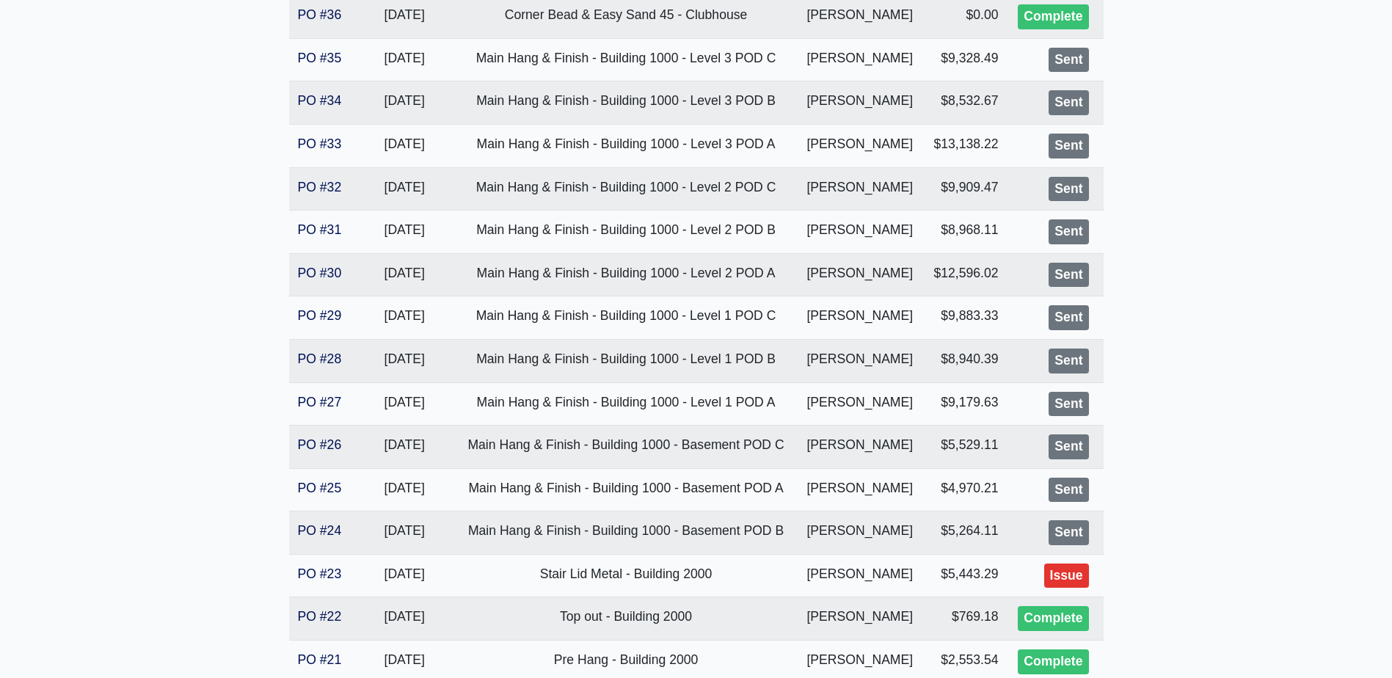
scroll to position [367, 0]
